Goal: Transaction & Acquisition: Subscribe to service/newsletter

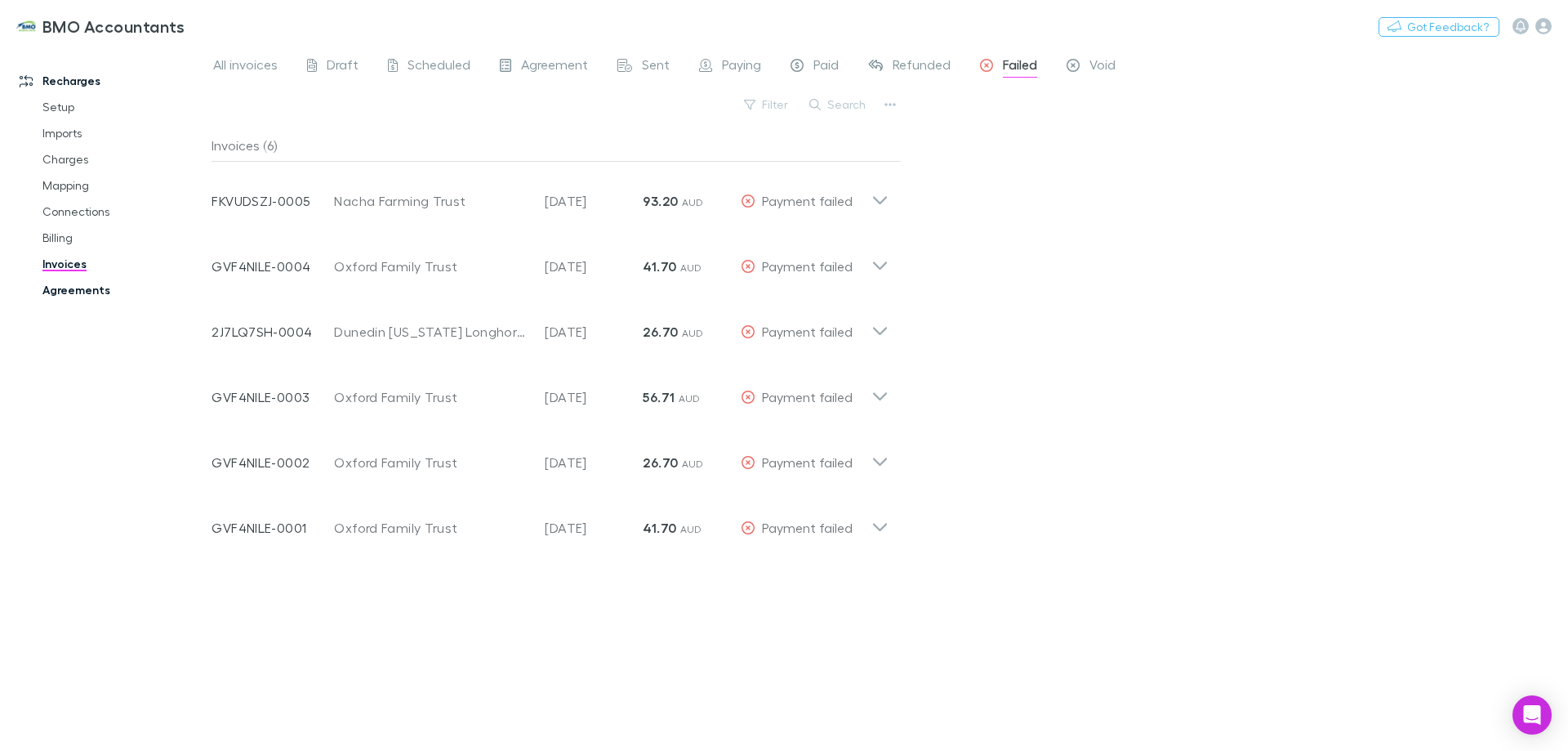
click at [68, 286] on link "Agreements" at bounding box center [123, 290] width 194 height 26
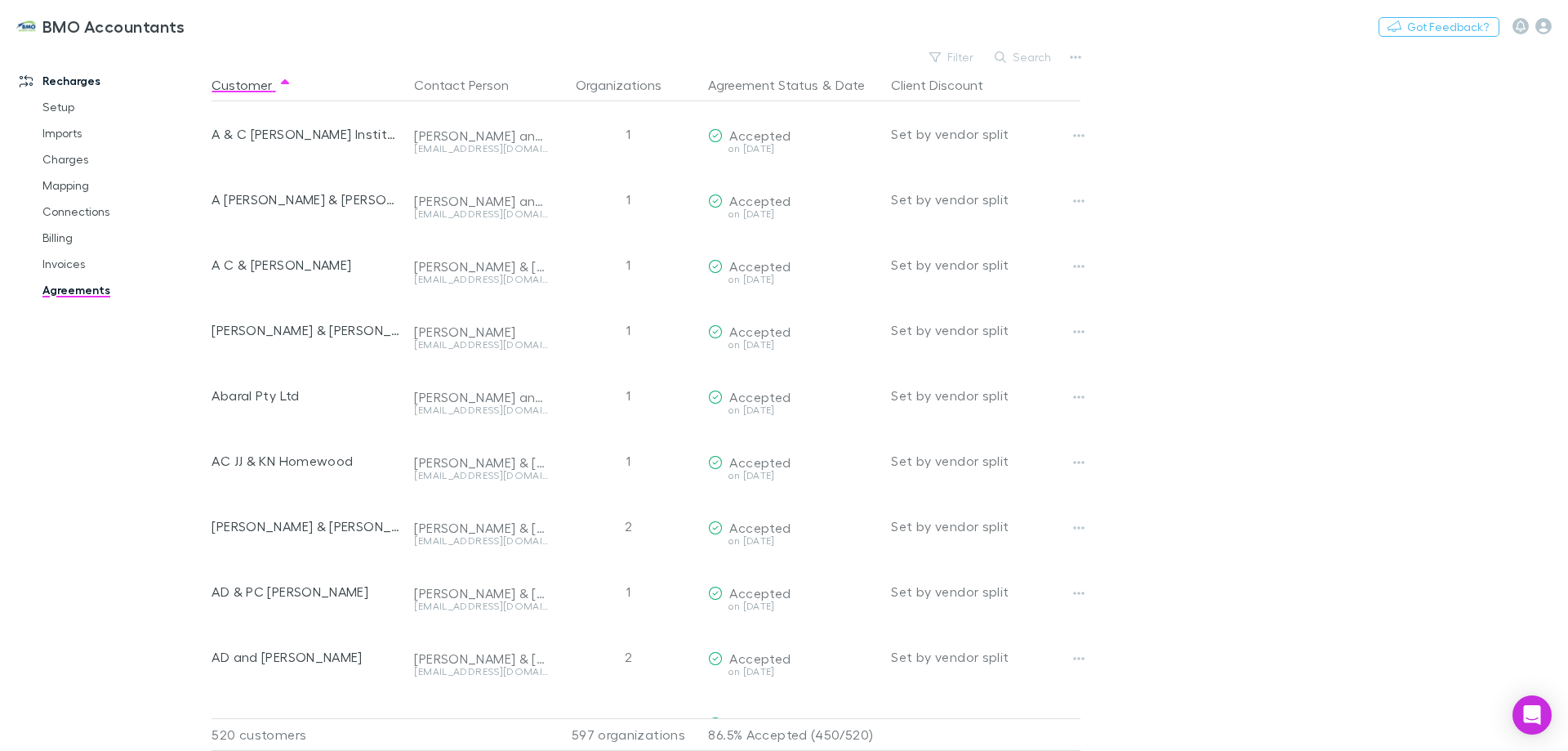
click at [1025, 61] on button "Search" at bounding box center [1024, 57] width 75 height 19
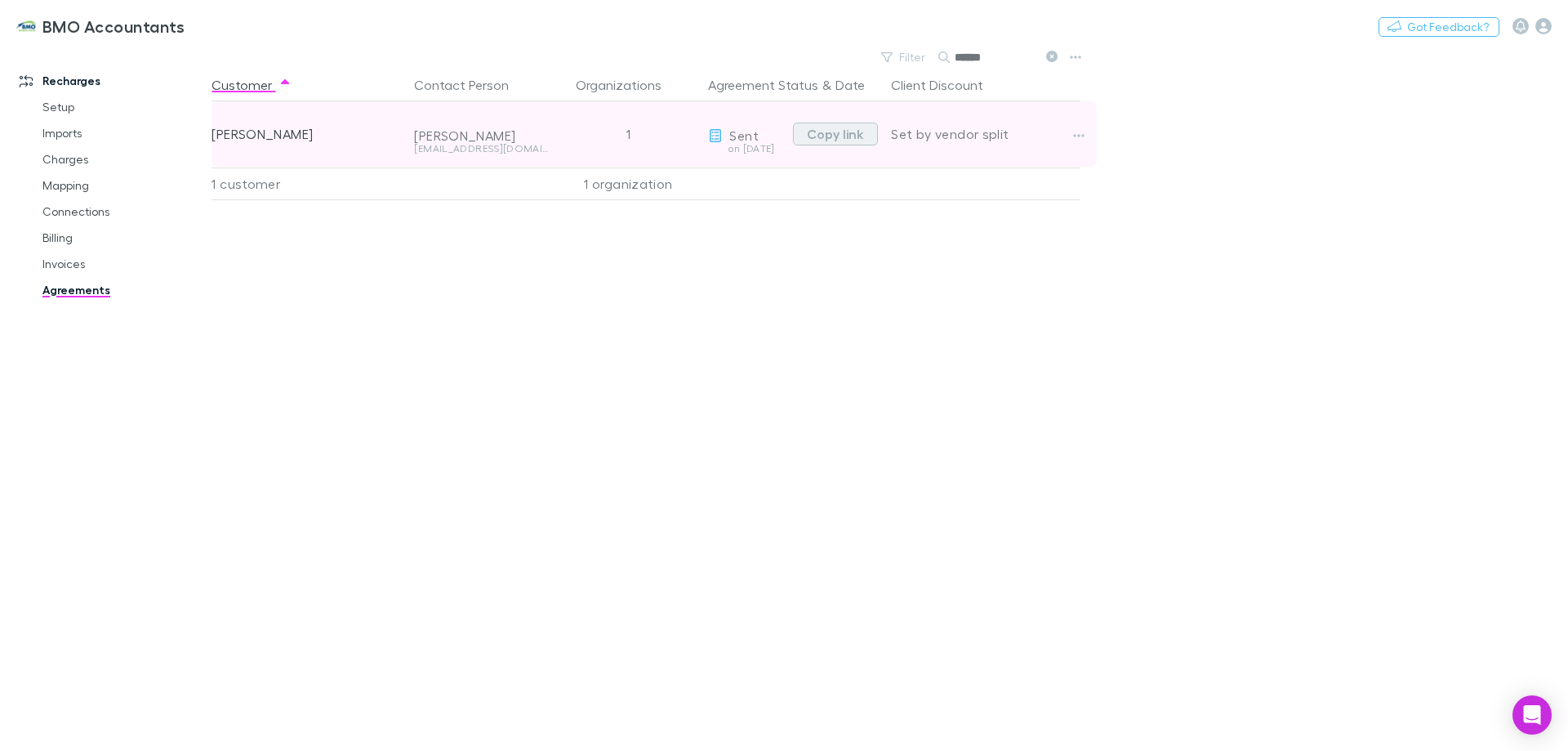
type input "******"
click at [837, 135] on button "Copy link" at bounding box center [835, 134] width 85 height 23
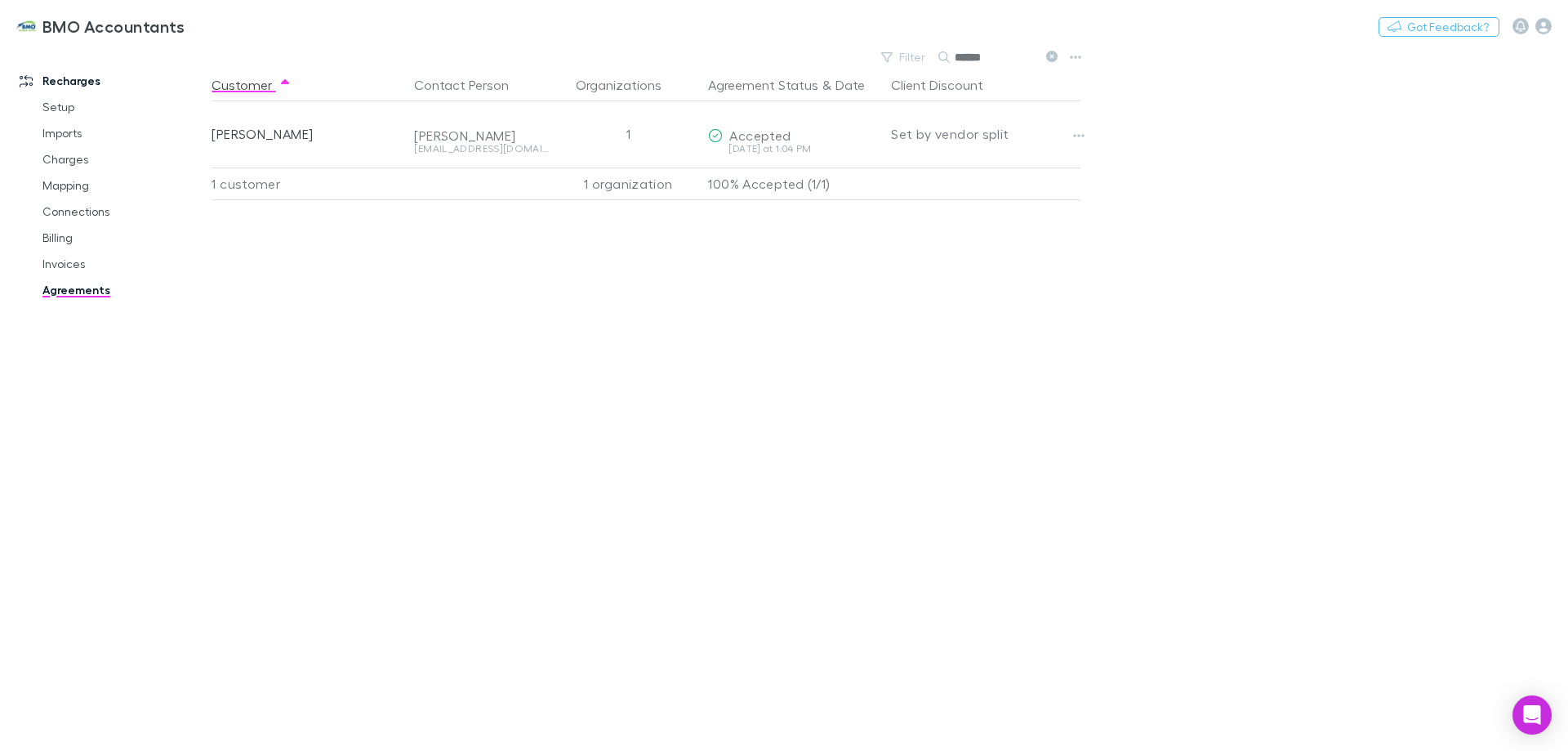
click at [1052, 54] on icon at bounding box center [1052, 56] width 11 height 11
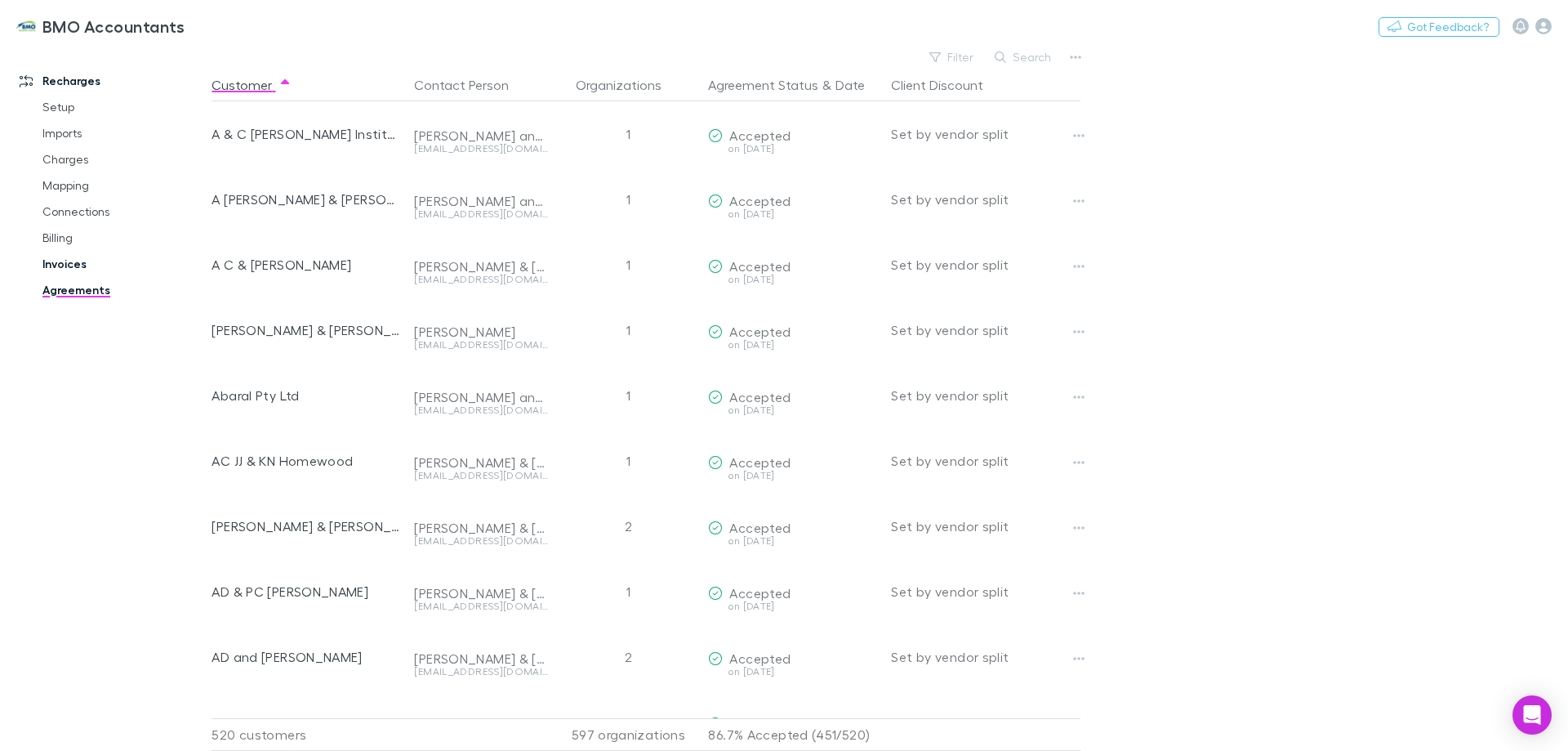
click at [59, 262] on link "Invoices" at bounding box center [123, 264] width 194 height 26
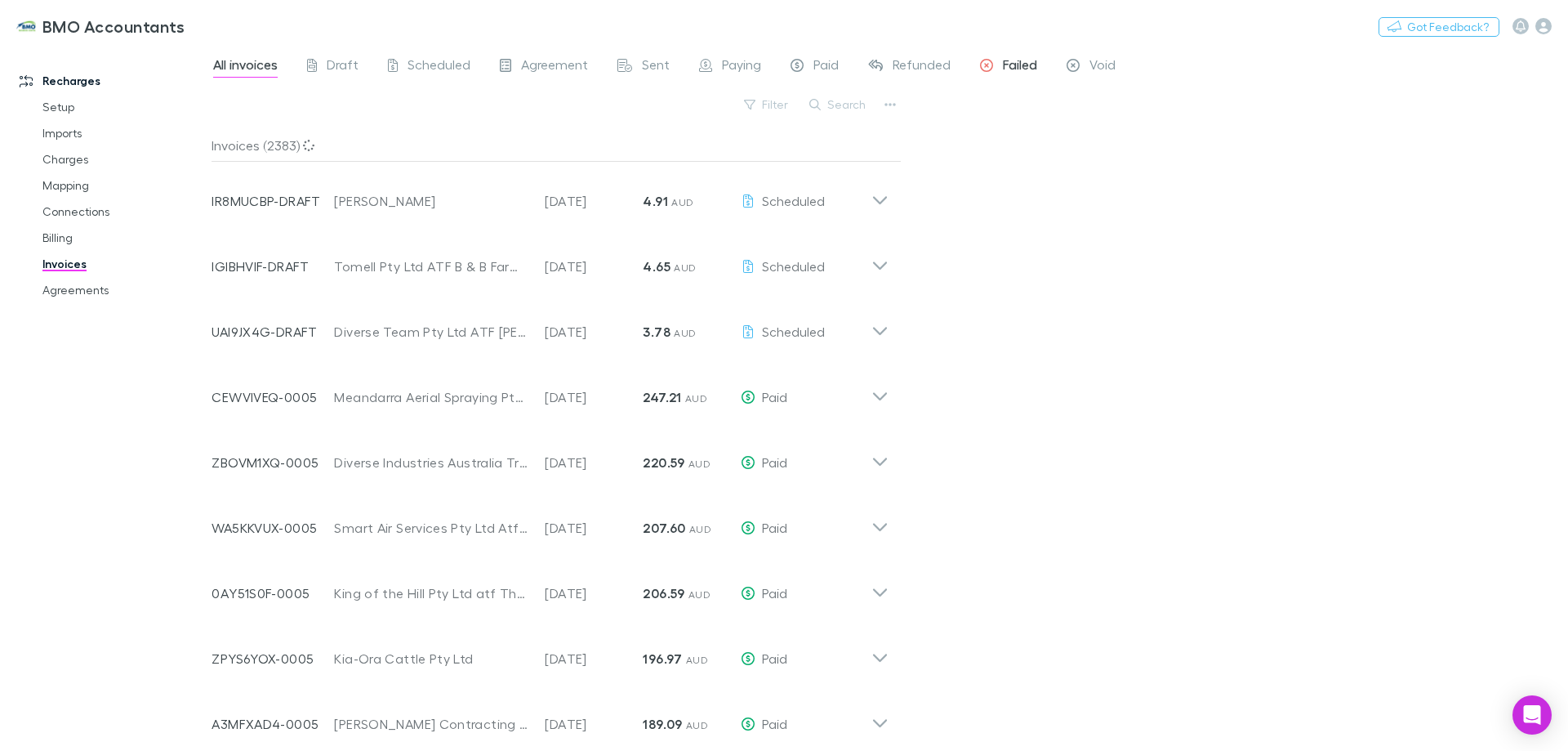
click at [1009, 68] on span "Failed" at bounding box center [1019, 67] width 34 height 21
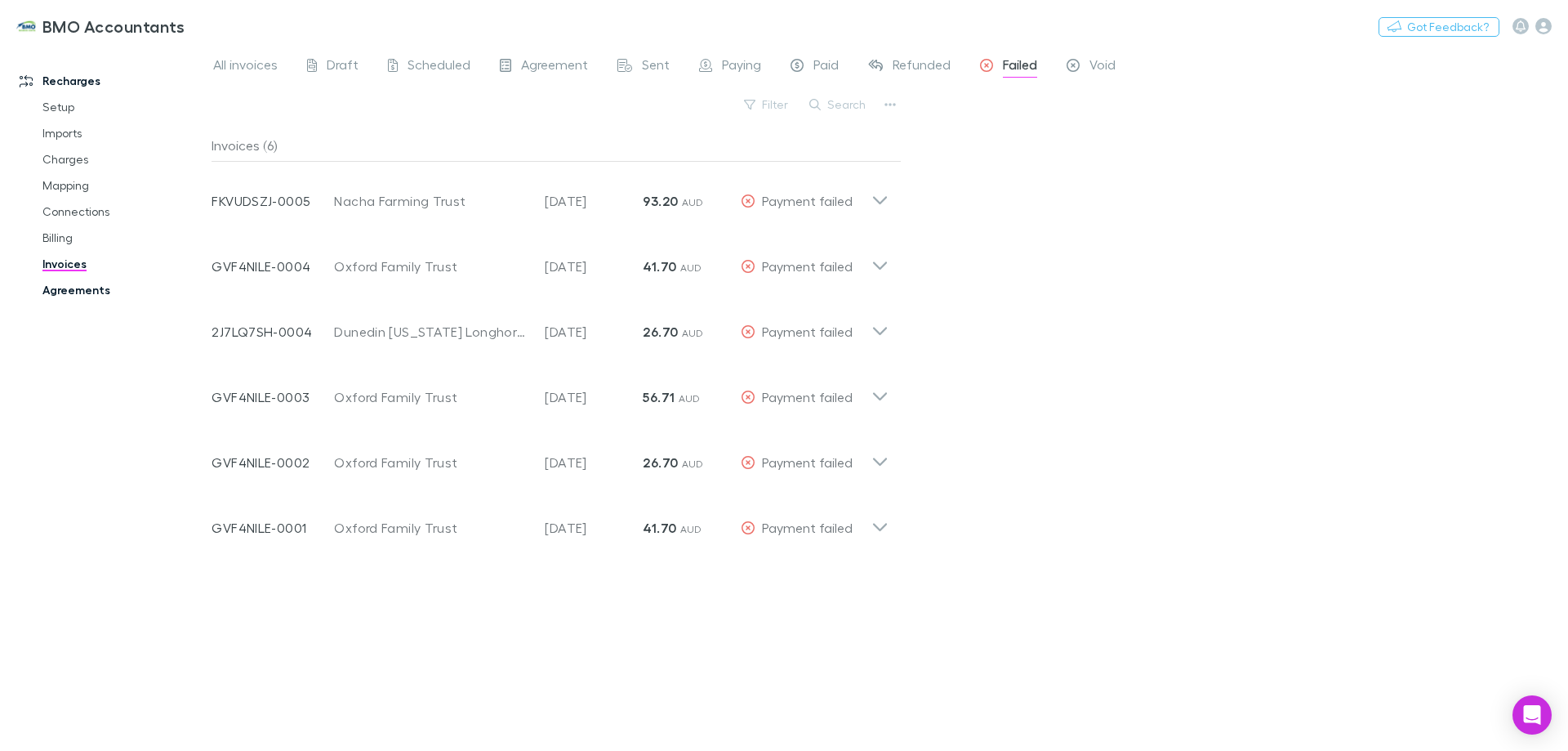
click at [56, 291] on link "Agreements" at bounding box center [123, 290] width 194 height 26
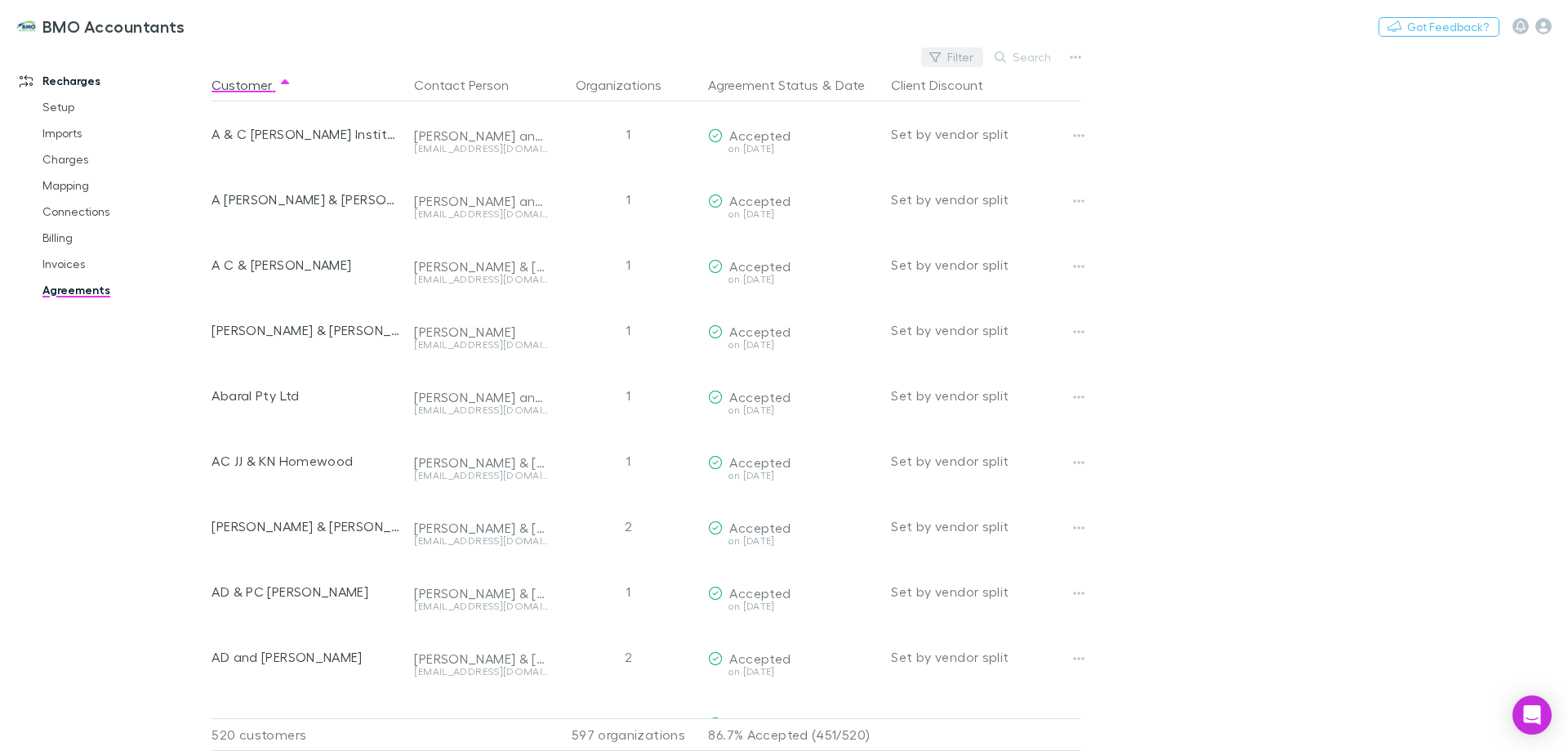
click at [950, 56] on button "Filter" at bounding box center [952, 57] width 62 height 19
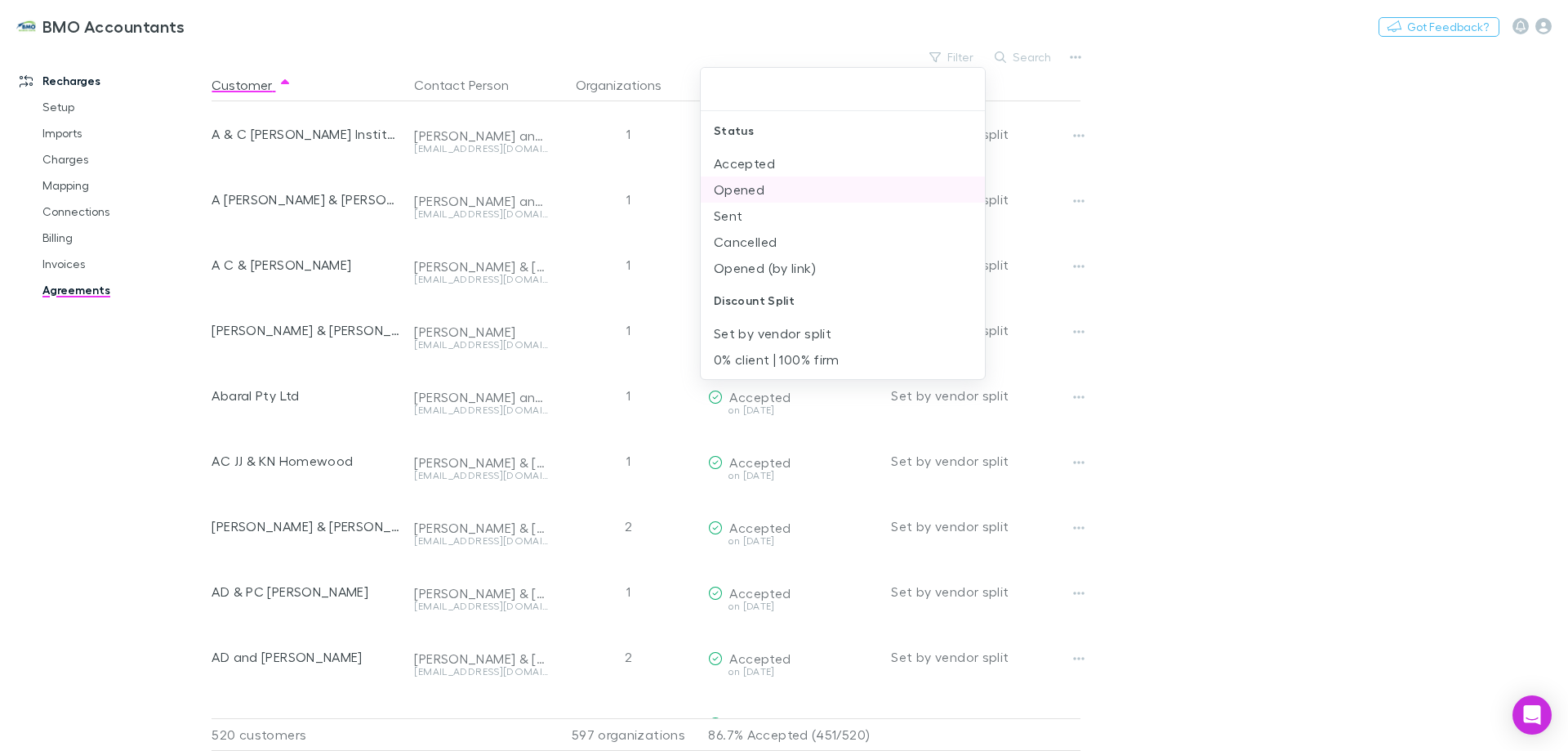
click at [750, 191] on li "Opened" at bounding box center [843, 190] width 284 height 26
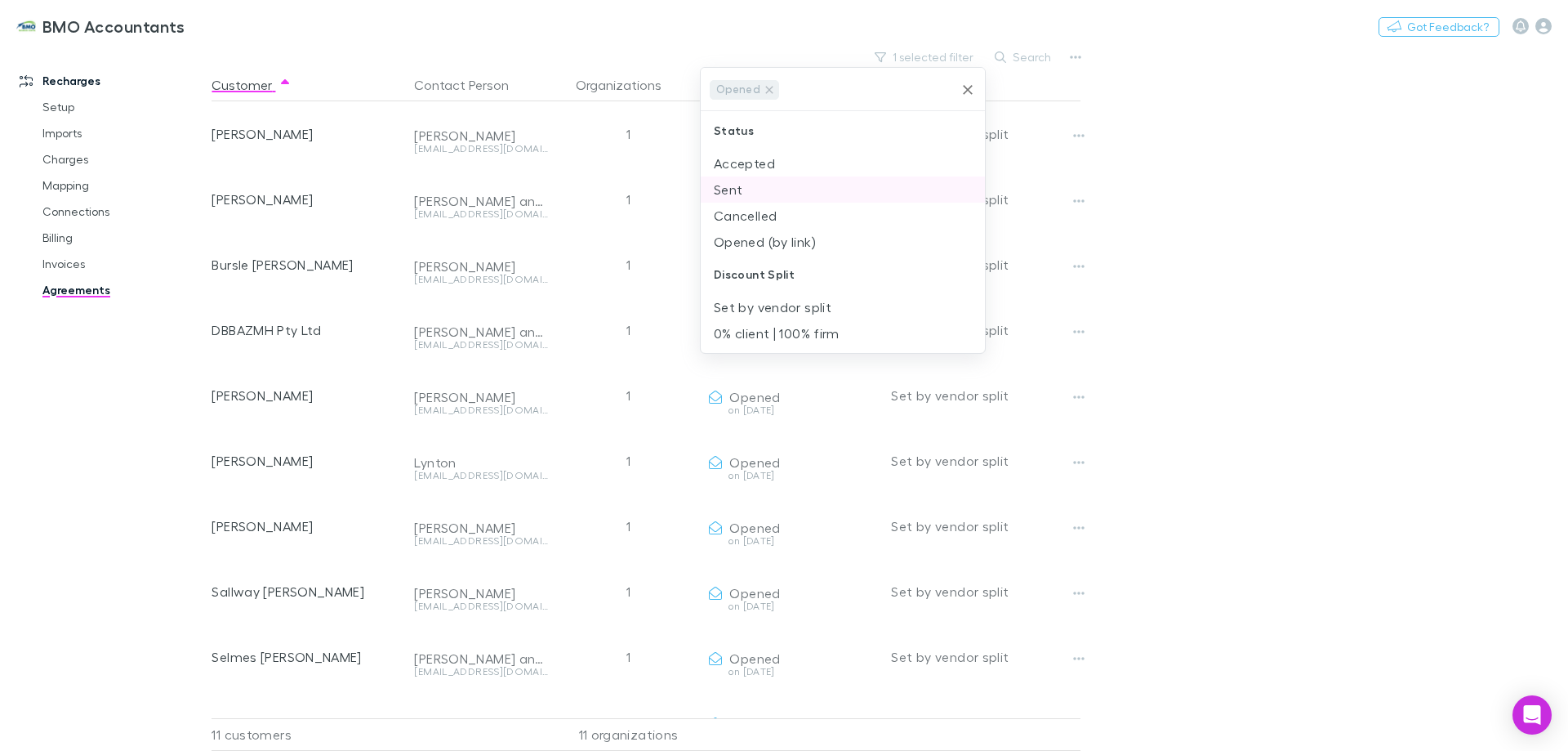
click at [730, 185] on li "Sent" at bounding box center [843, 190] width 284 height 26
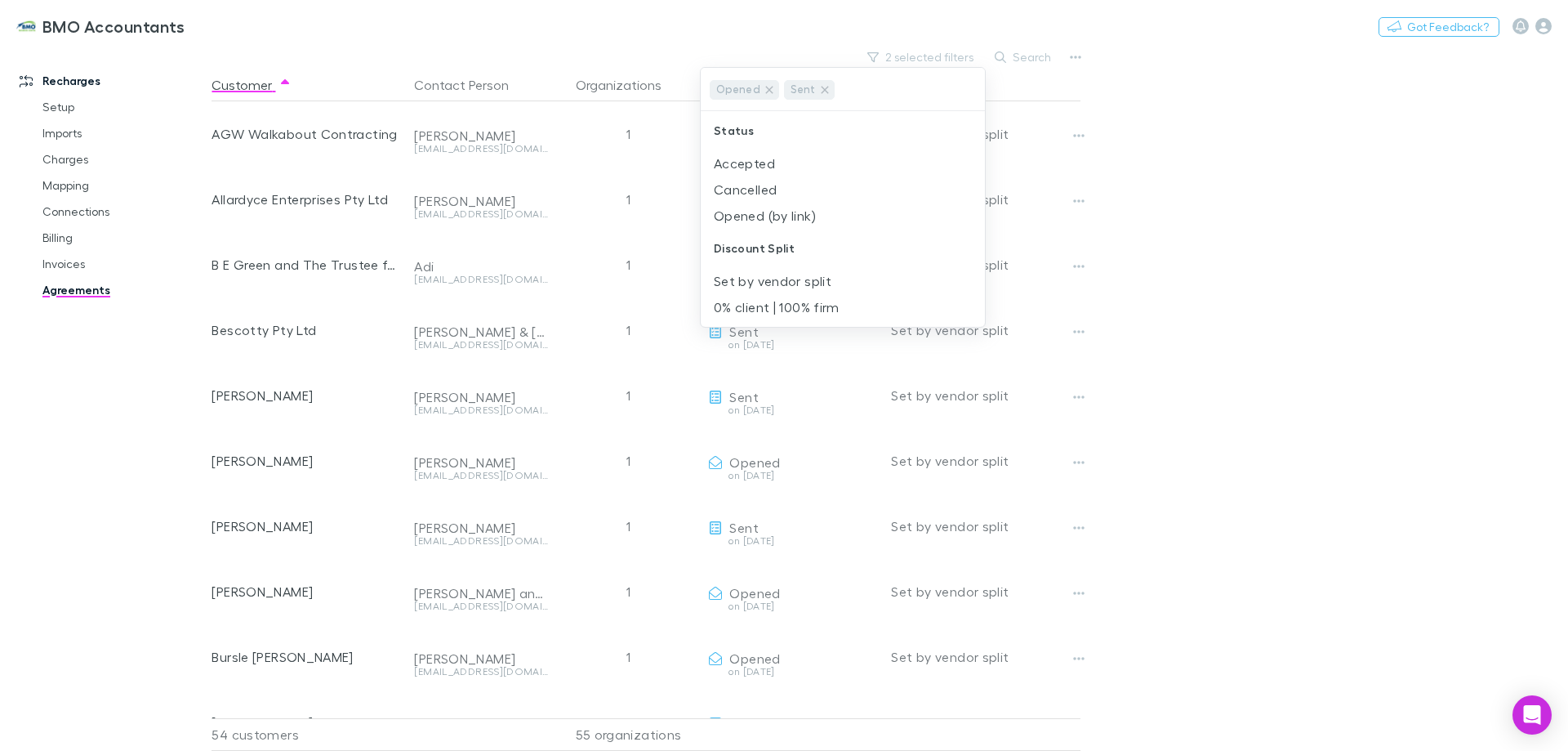
click at [1154, 267] on div at bounding box center [784, 375] width 1568 height 751
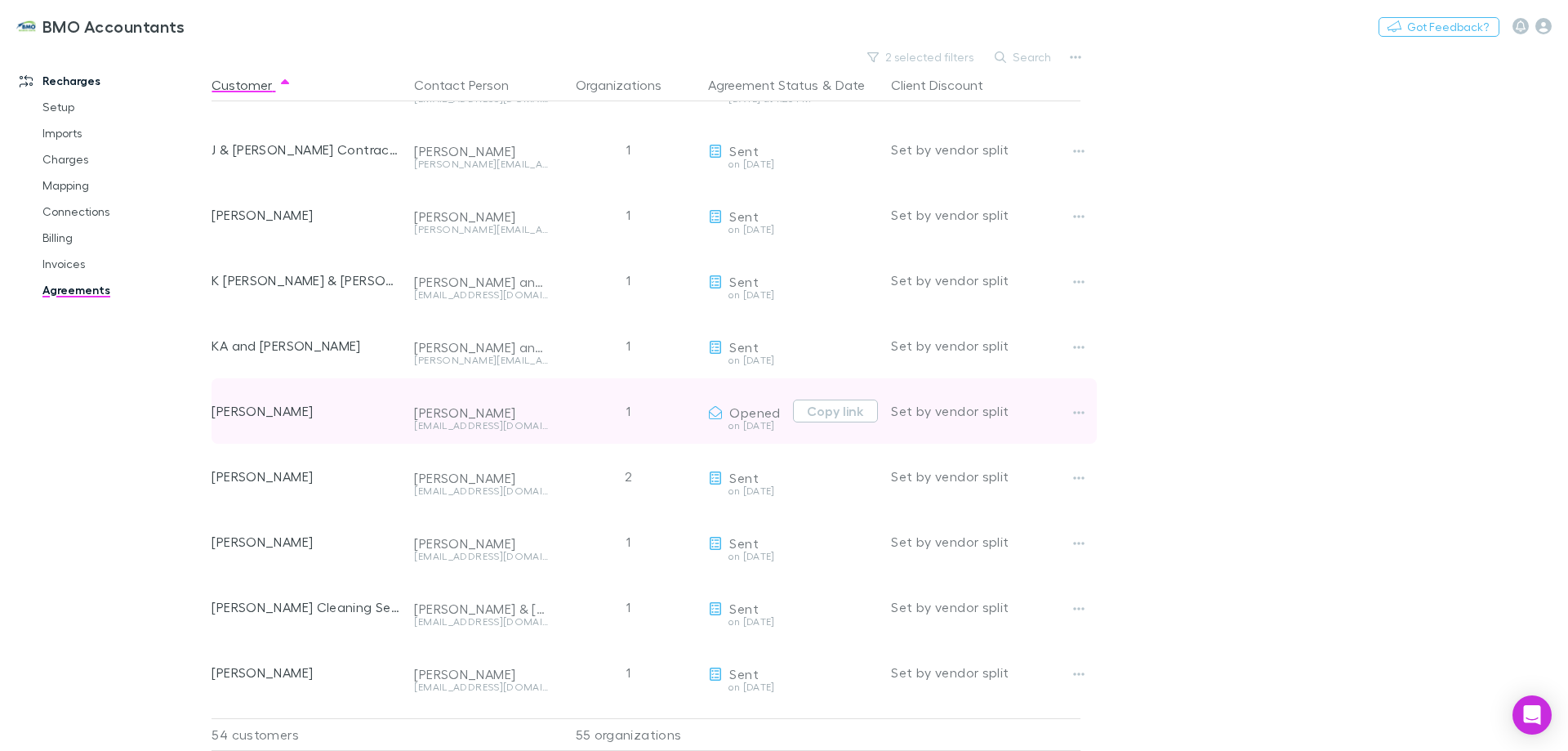
scroll to position [1374, 0]
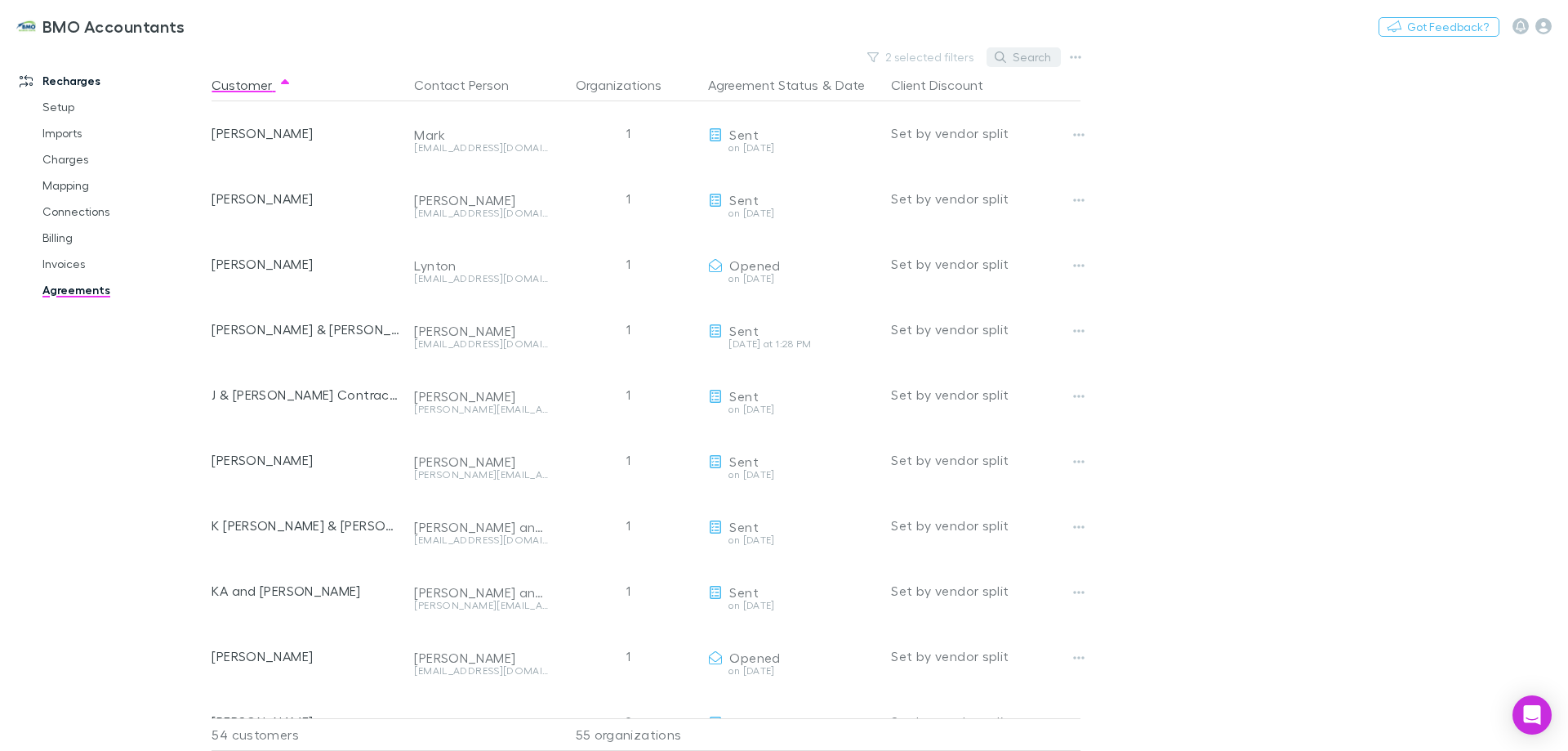
click at [1035, 57] on button "Search" at bounding box center [1024, 57] width 75 height 19
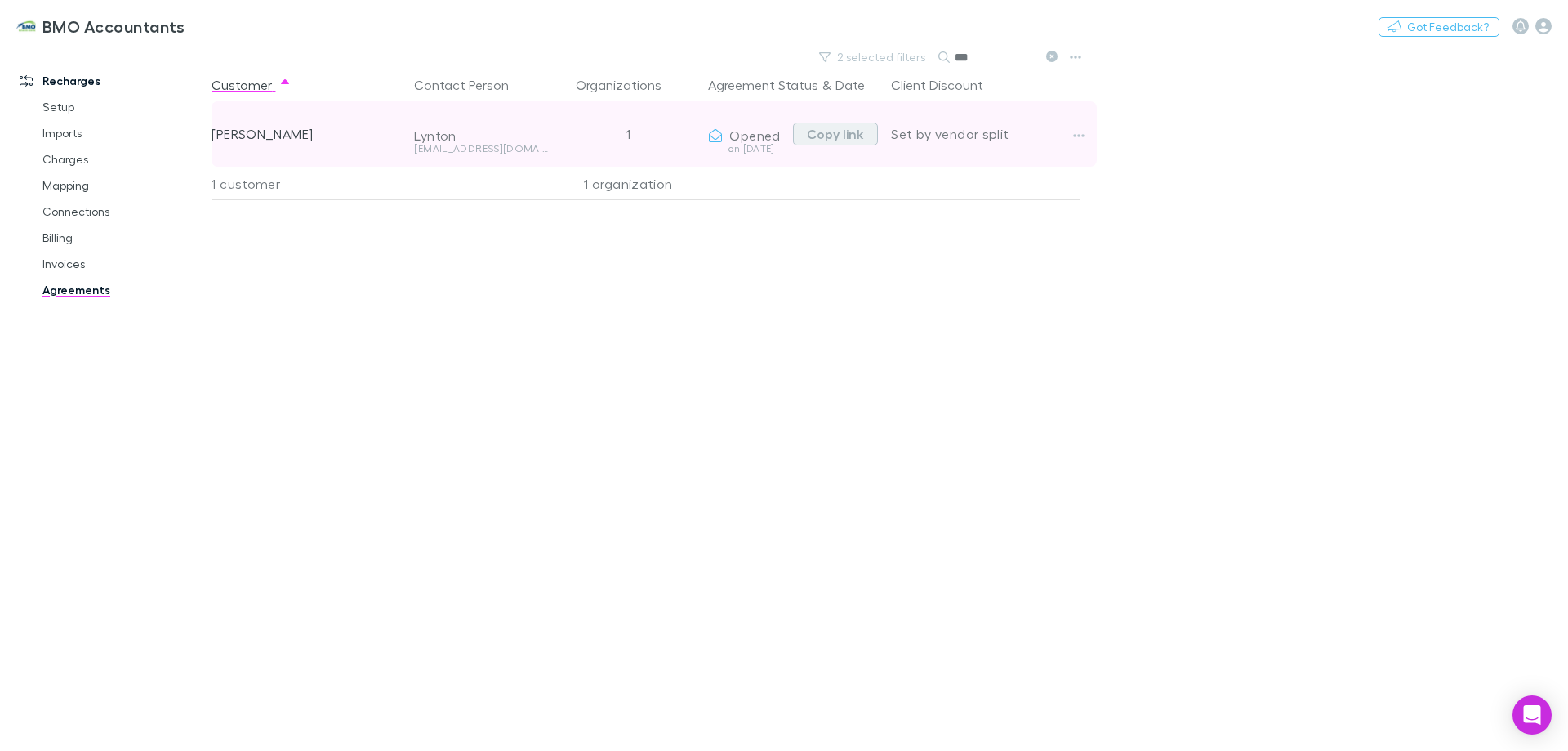
type input "***"
click at [848, 135] on button "Copy link" at bounding box center [835, 134] width 85 height 23
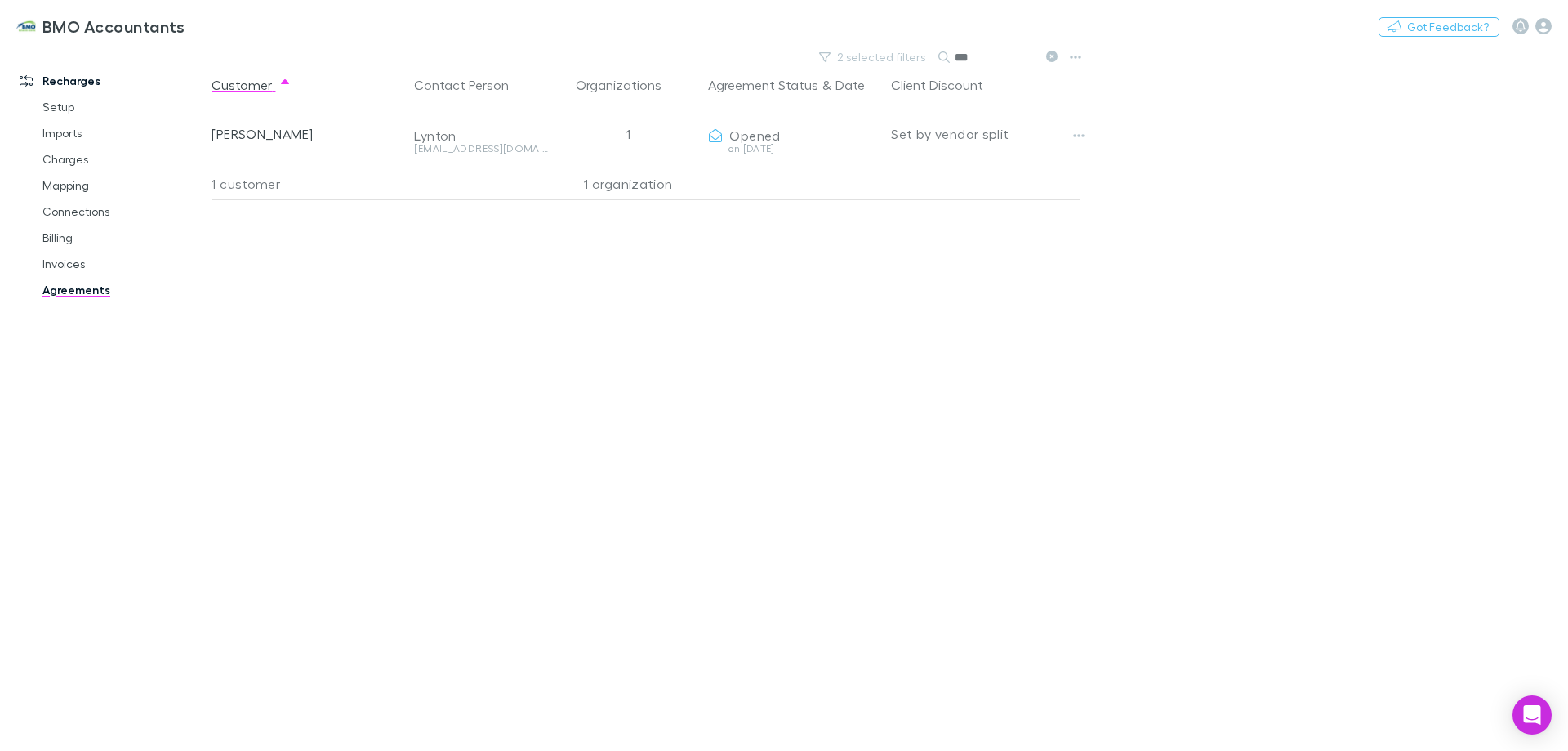
click at [1054, 54] on icon at bounding box center [1052, 56] width 11 height 11
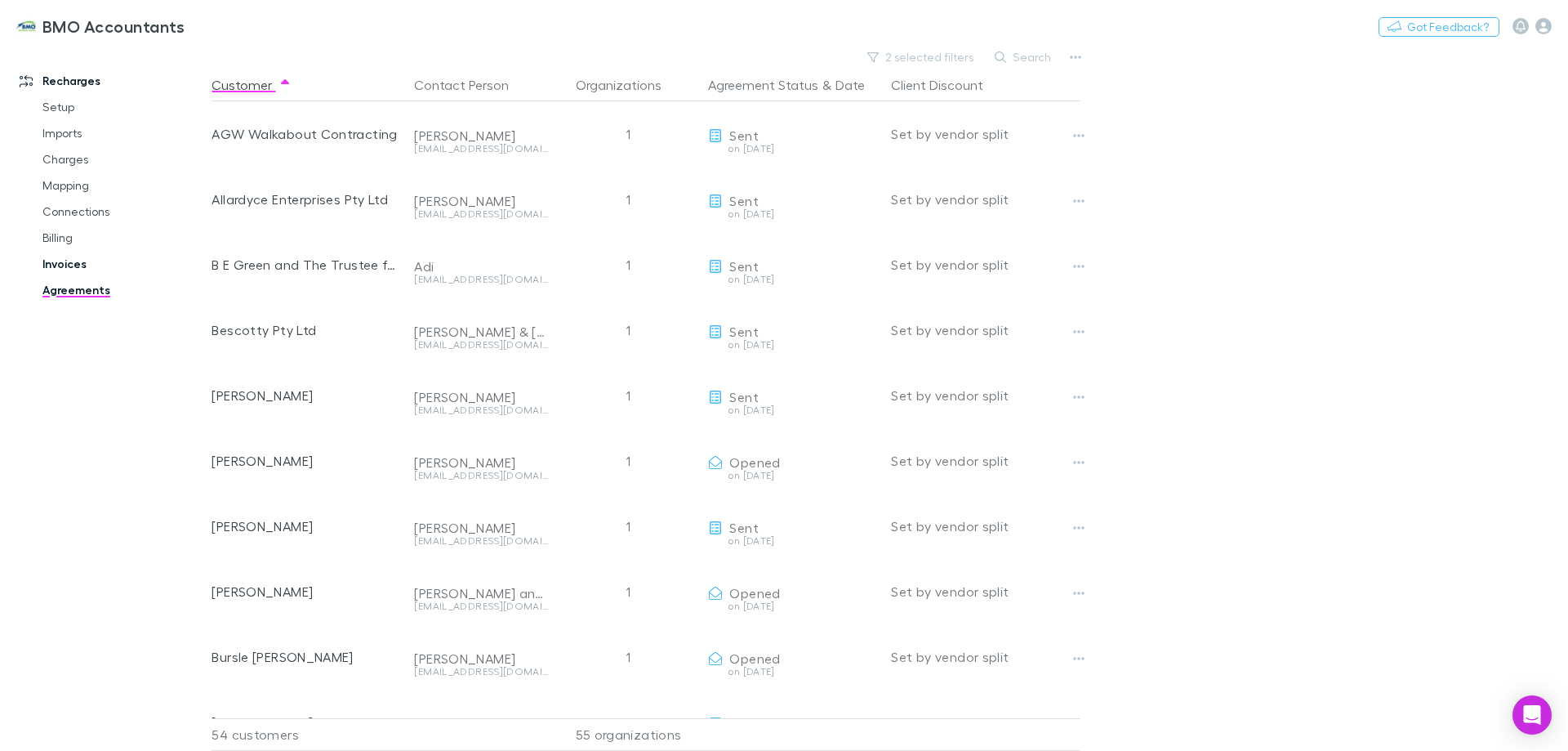
click at [64, 264] on link "Invoices" at bounding box center [123, 264] width 194 height 26
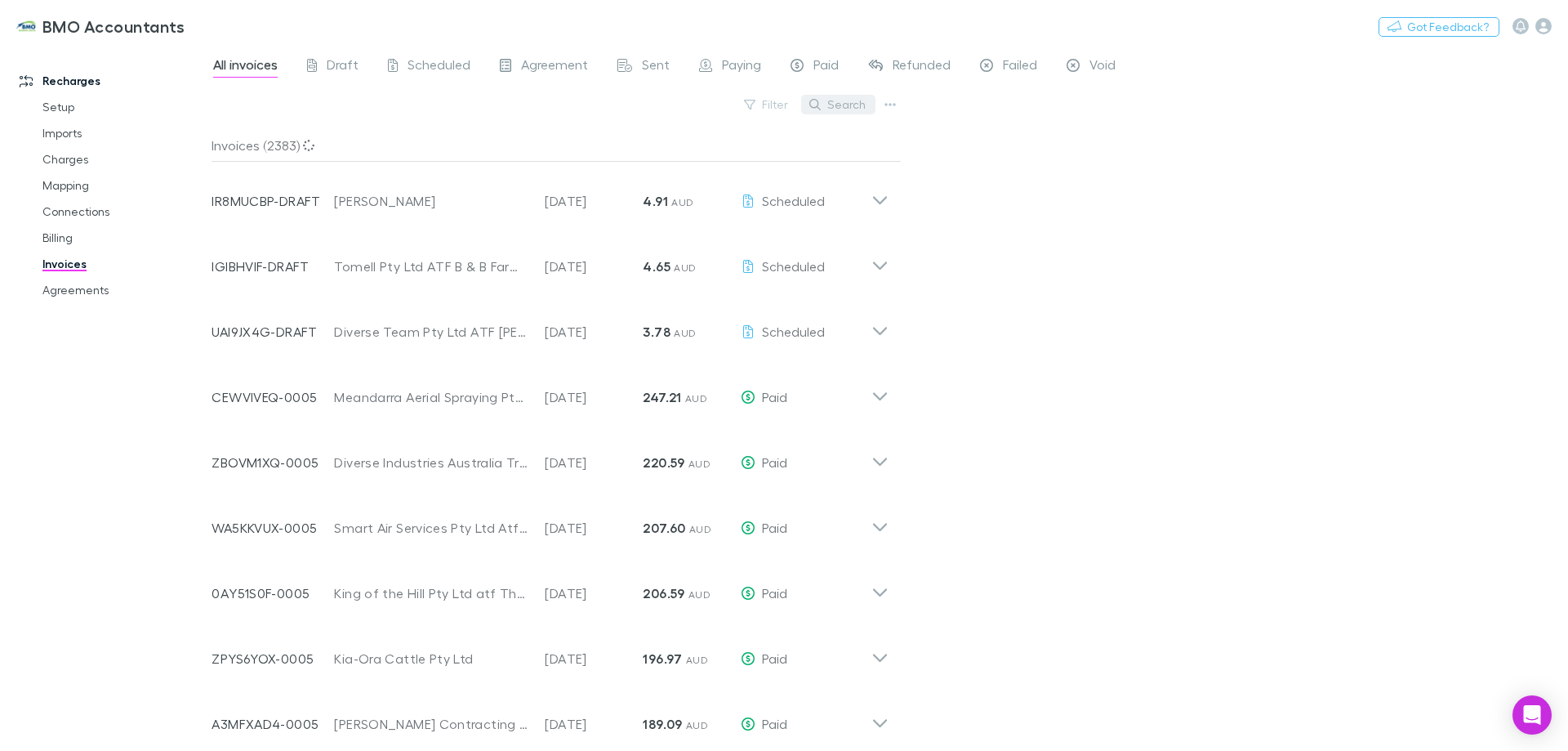
click at [847, 103] on button "Search" at bounding box center [838, 105] width 75 height 19
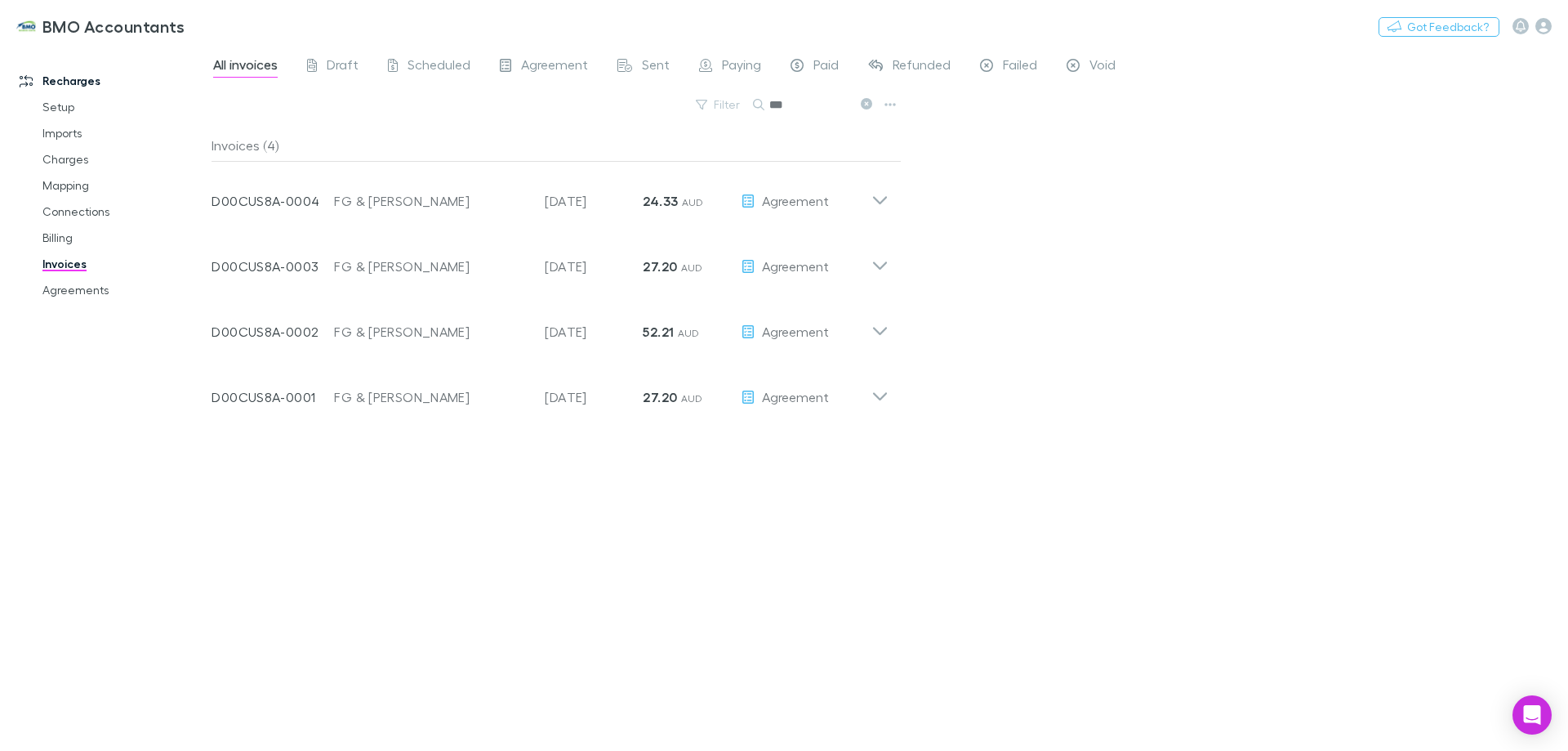
type input "***"
click at [863, 107] on icon at bounding box center [867, 104] width 11 height 11
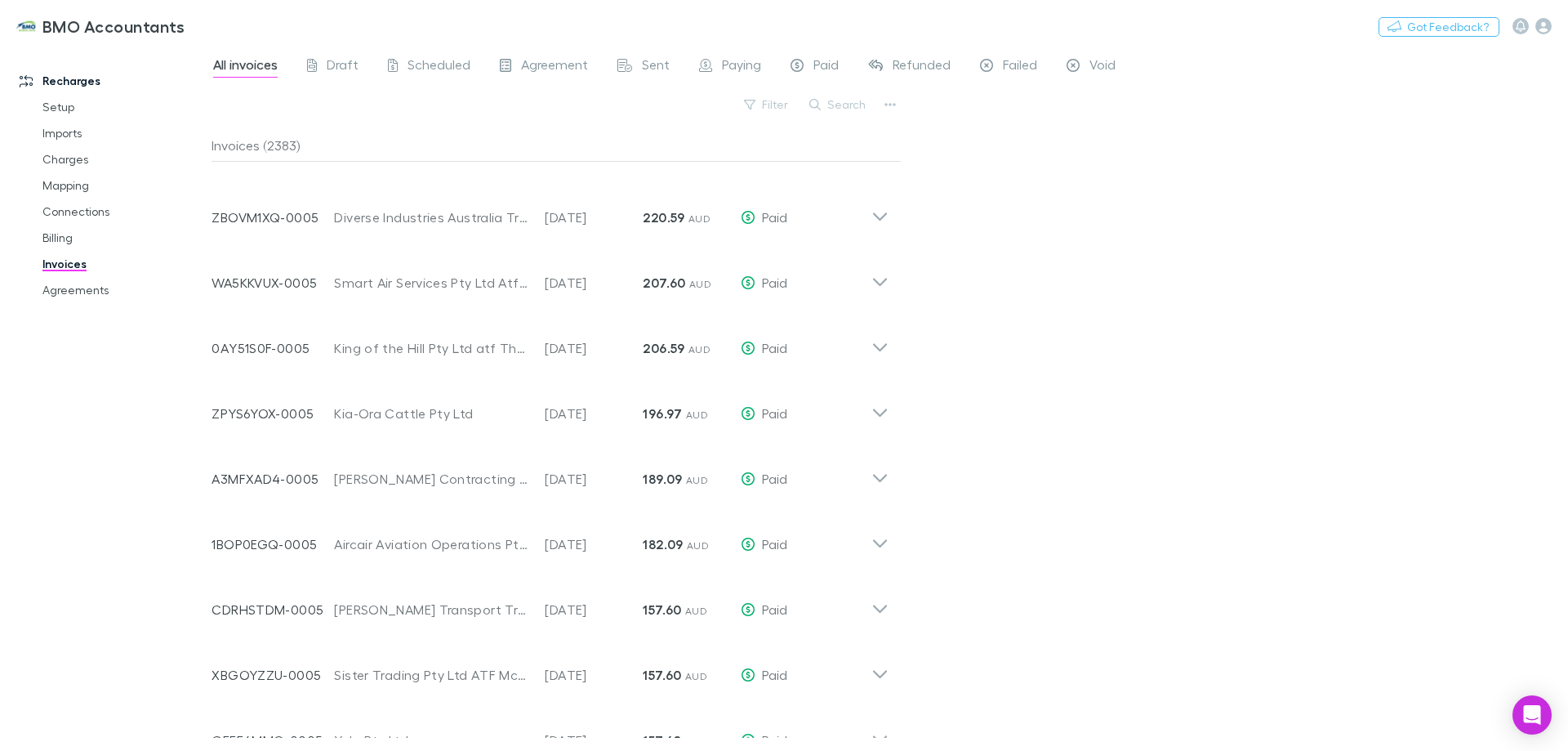
scroll to position [163, 0]
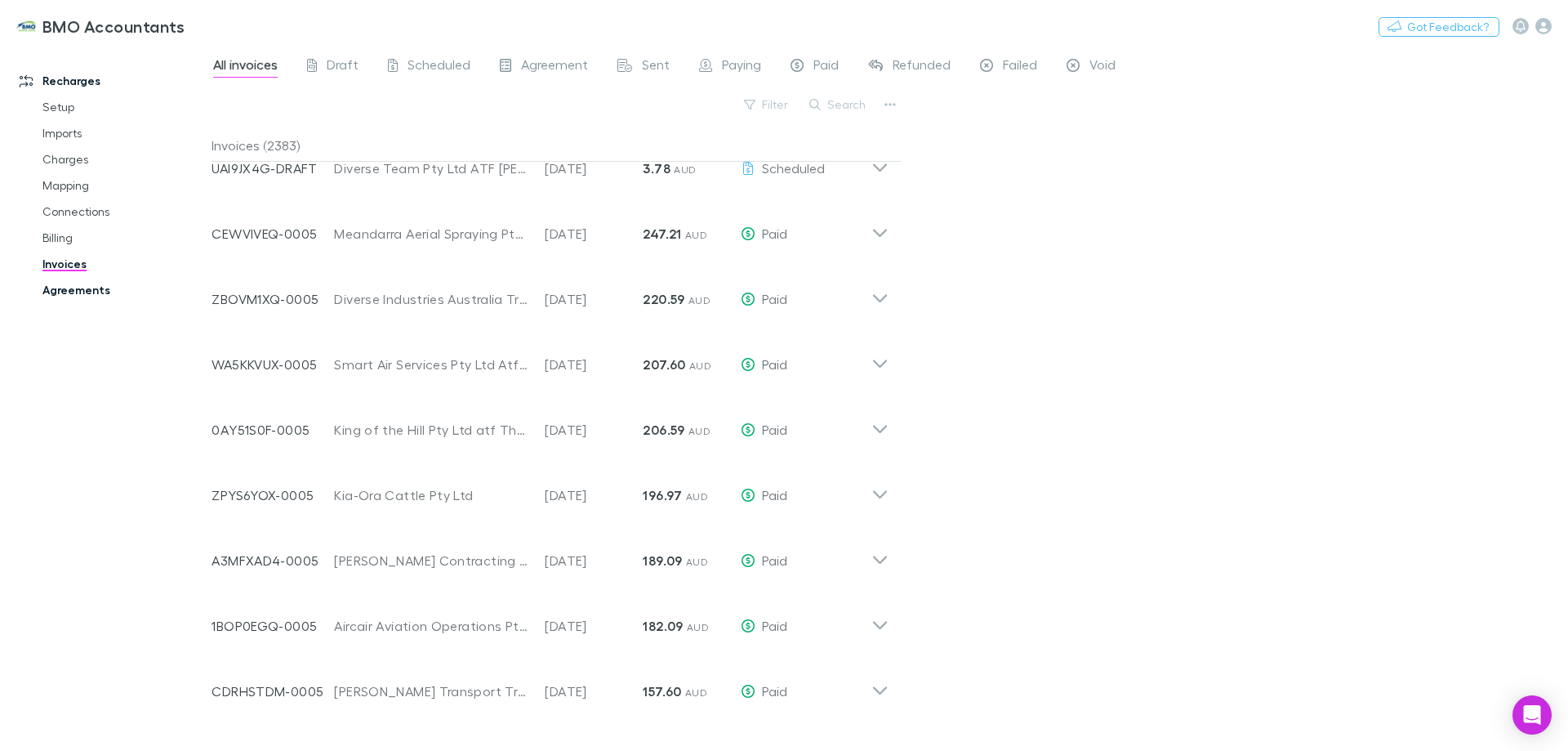
click at [57, 293] on link "Agreements" at bounding box center [123, 290] width 194 height 26
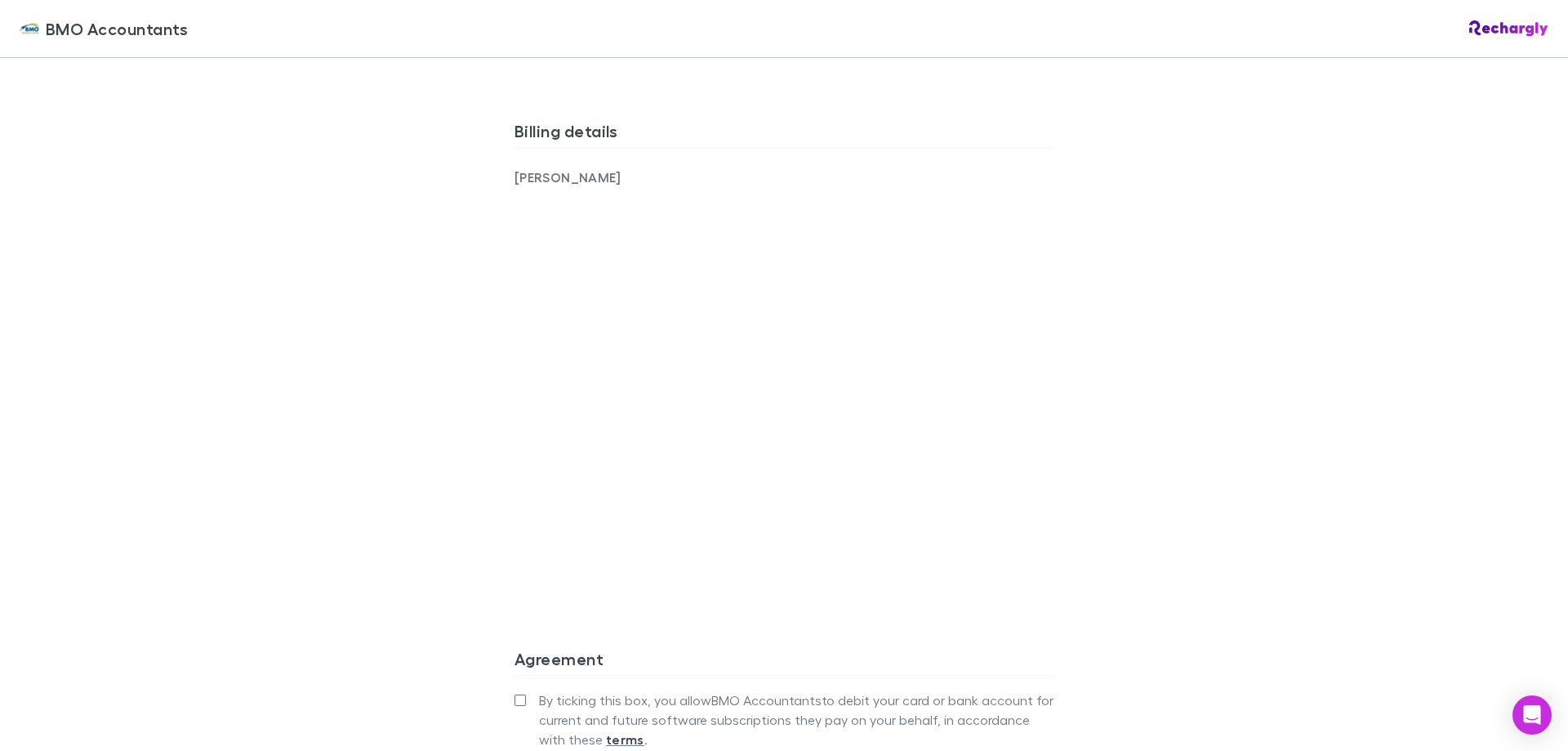
scroll to position [1307, 0]
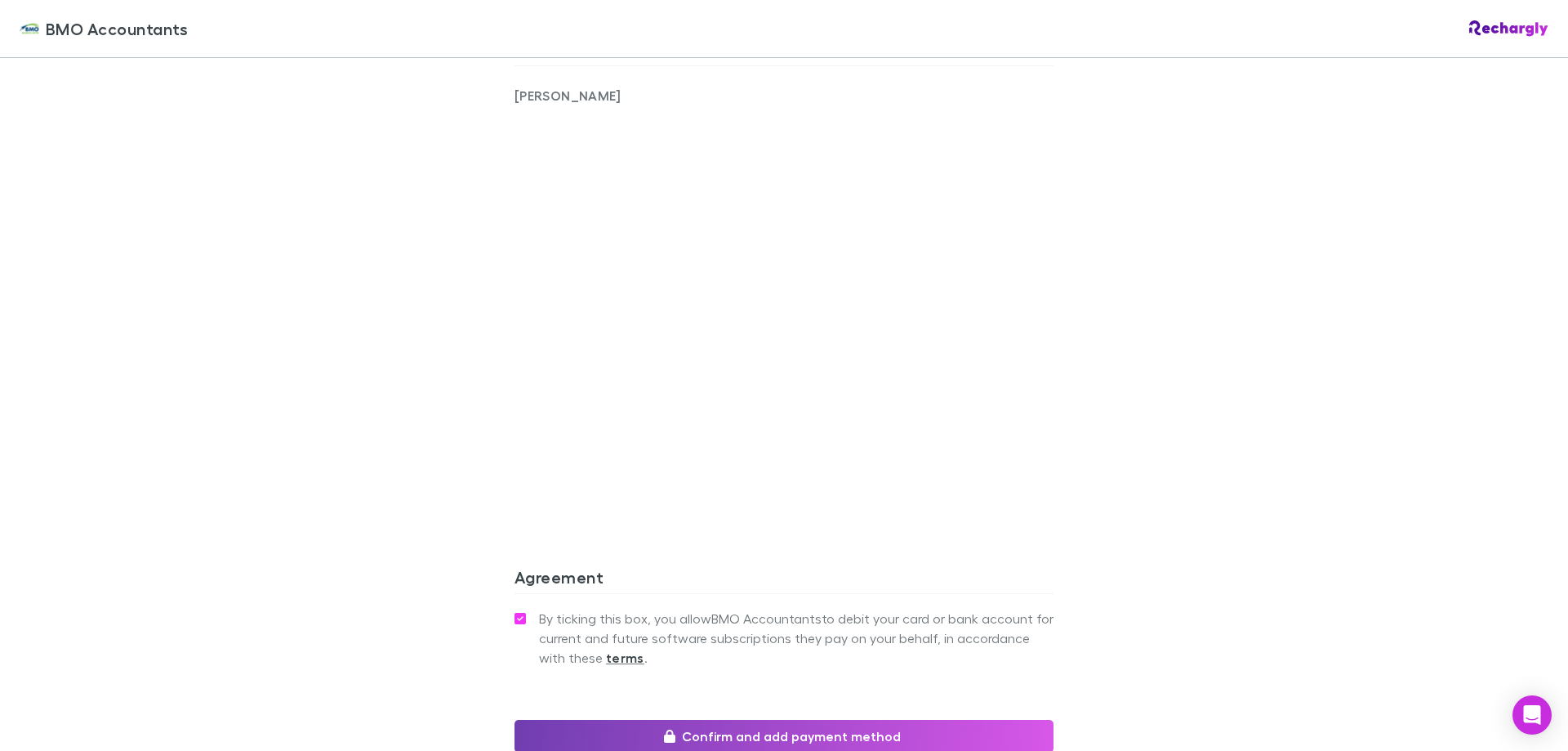
click at [759, 720] on button "Confirm and add payment method" at bounding box center [784, 736] width 539 height 32
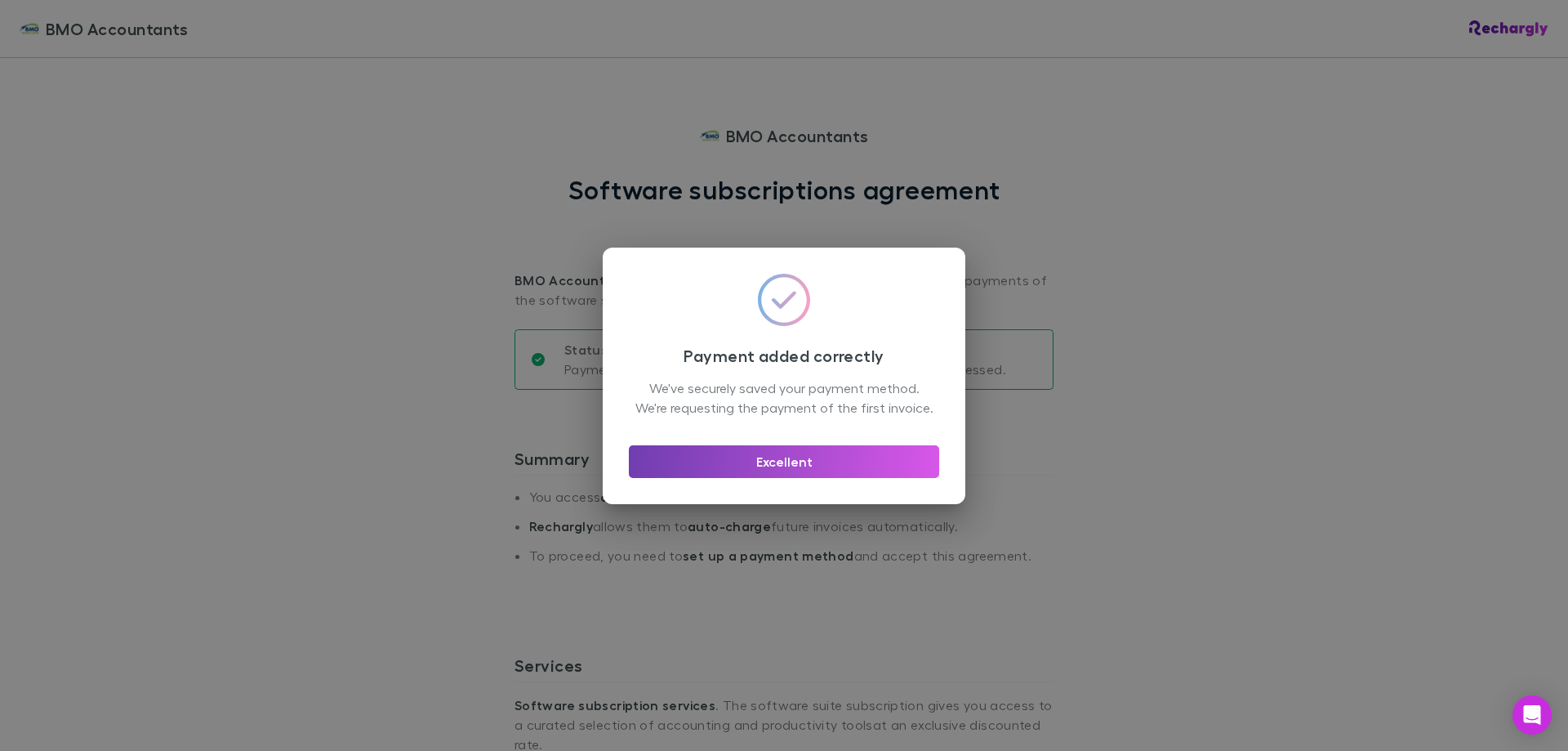
click at [767, 472] on button "Excellent" at bounding box center [784, 461] width 311 height 32
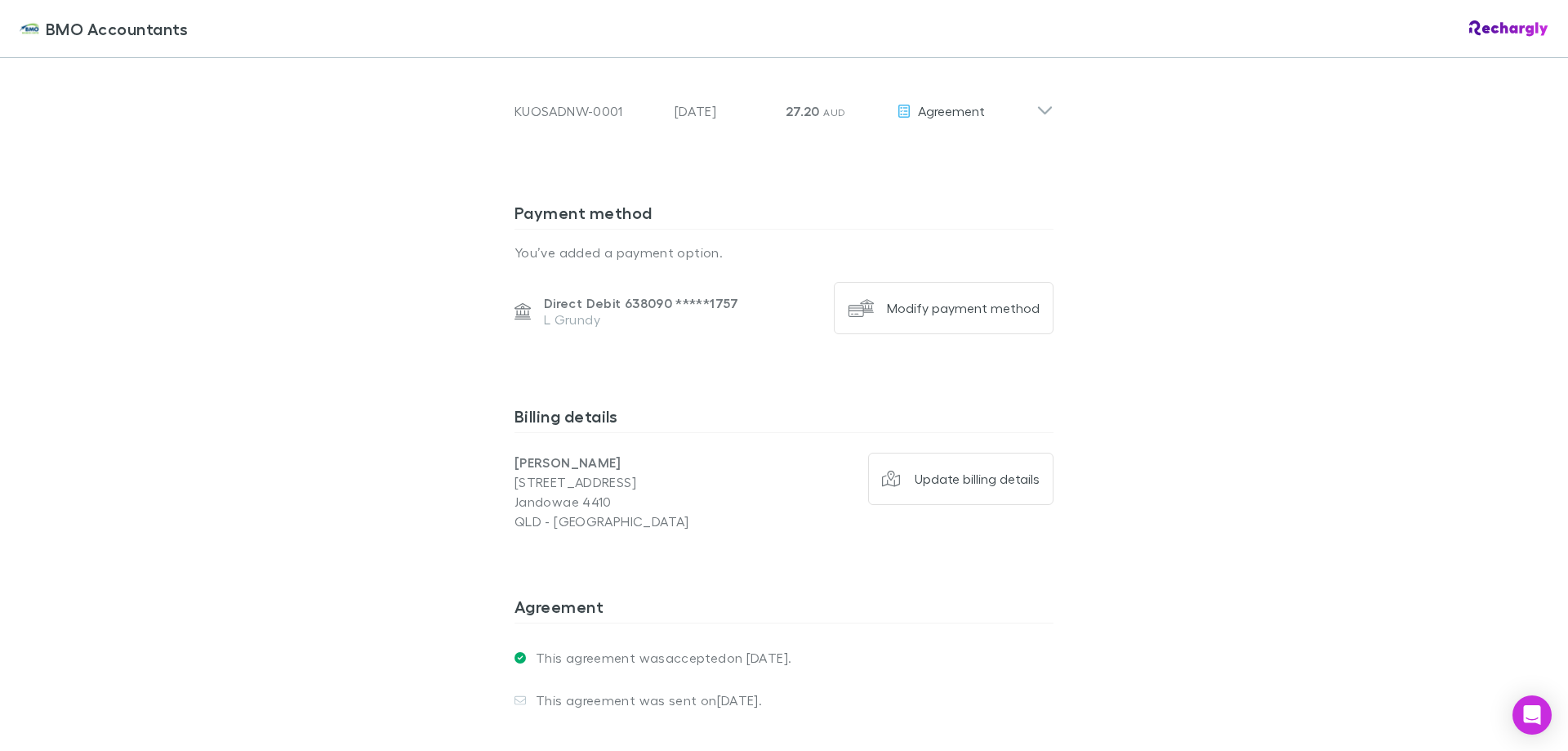
scroll to position [654, 0]
